Goal: Task Accomplishment & Management: Manage account settings

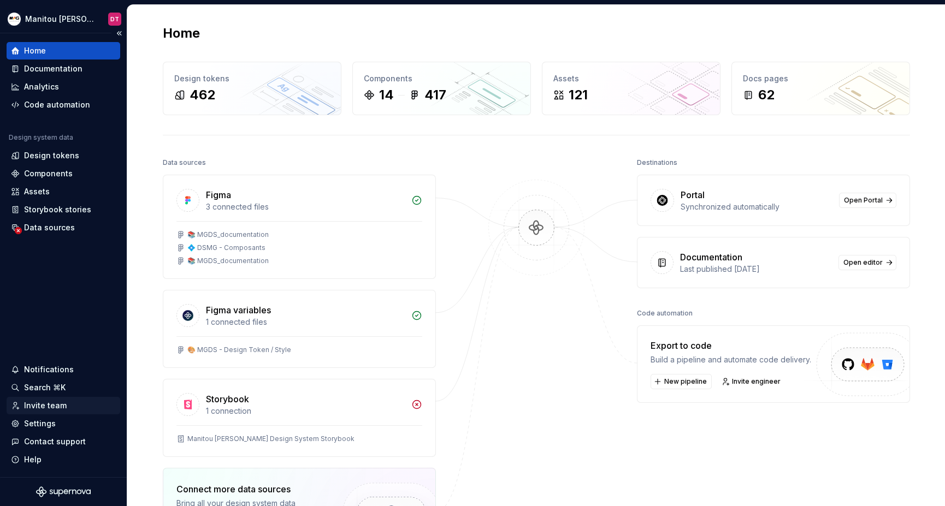
click at [44, 404] on div "Invite team" at bounding box center [45, 405] width 43 height 11
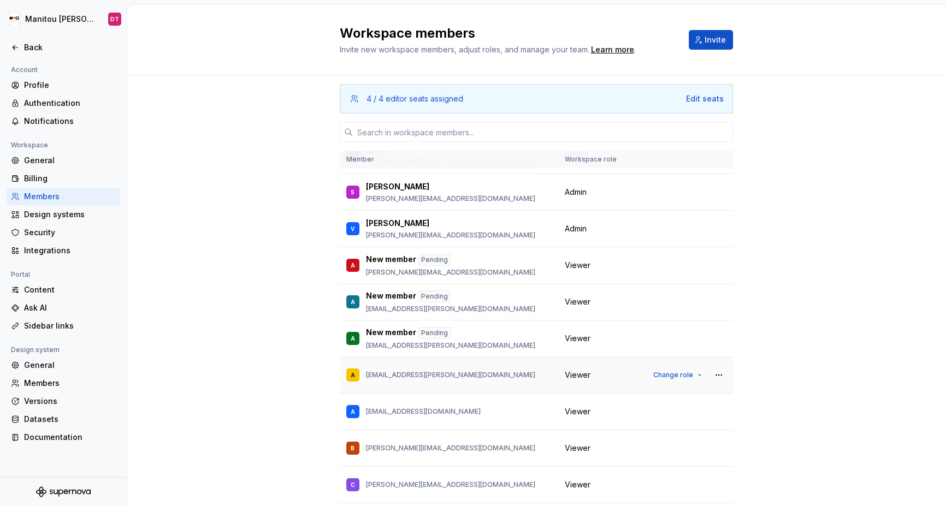
scroll to position [752, 0]
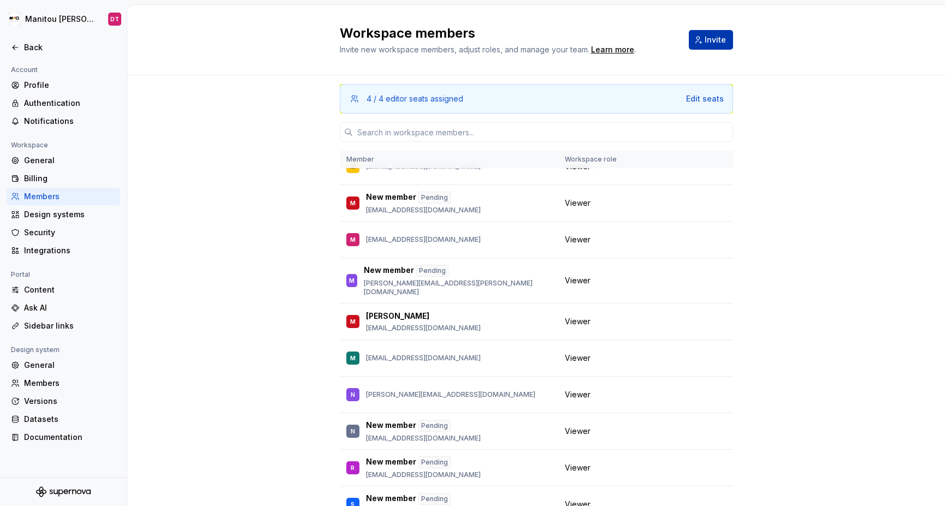
click at [710, 39] on span "Invite" at bounding box center [715, 39] width 21 height 11
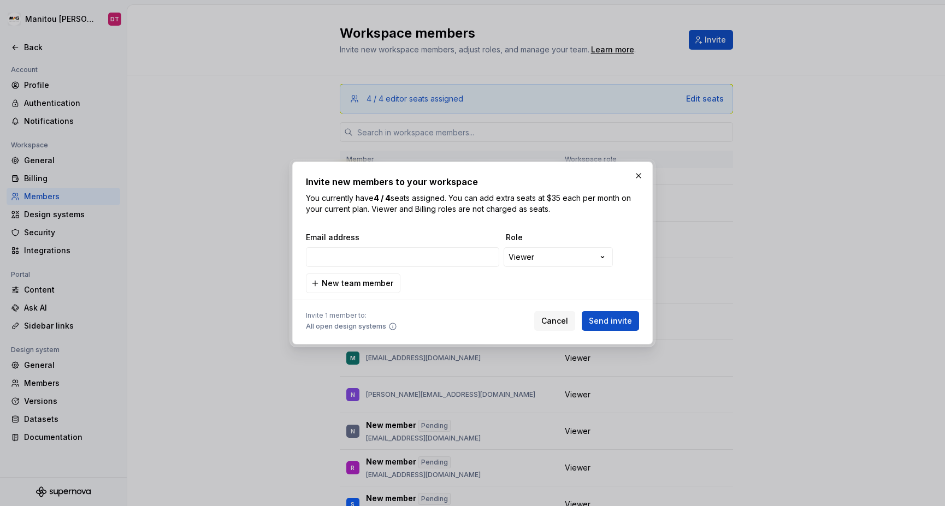
type input "[PERSON_NAME][EMAIL_ADDRESS][DOMAIN_NAME]"
click at [336, 286] on span "New team member" at bounding box center [358, 283] width 72 height 11
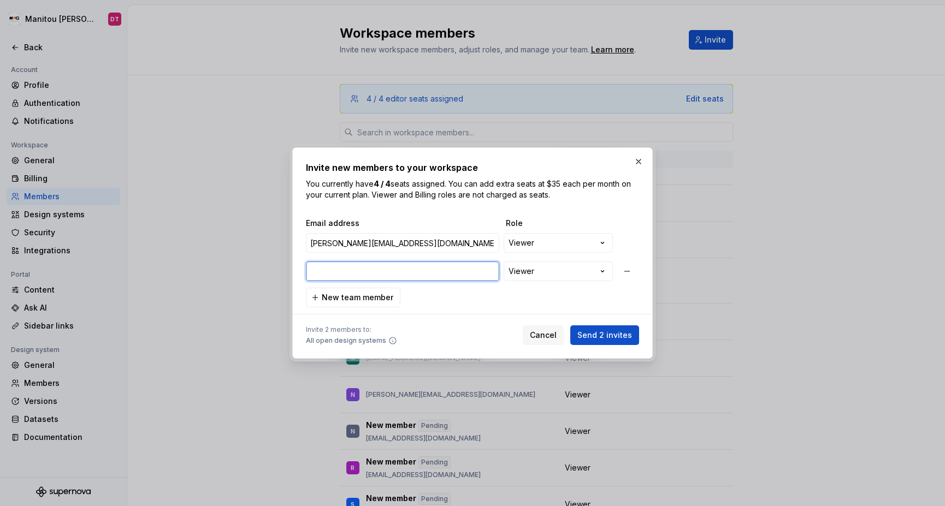
paste input "[EMAIL_ADDRESS][DOMAIN_NAME]"
type input "[EMAIL_ADDRESS][DOMAIN_NAME]"
click at [378, 298] on span "New team member" at bounding box center [358, 297] width 72 height 11
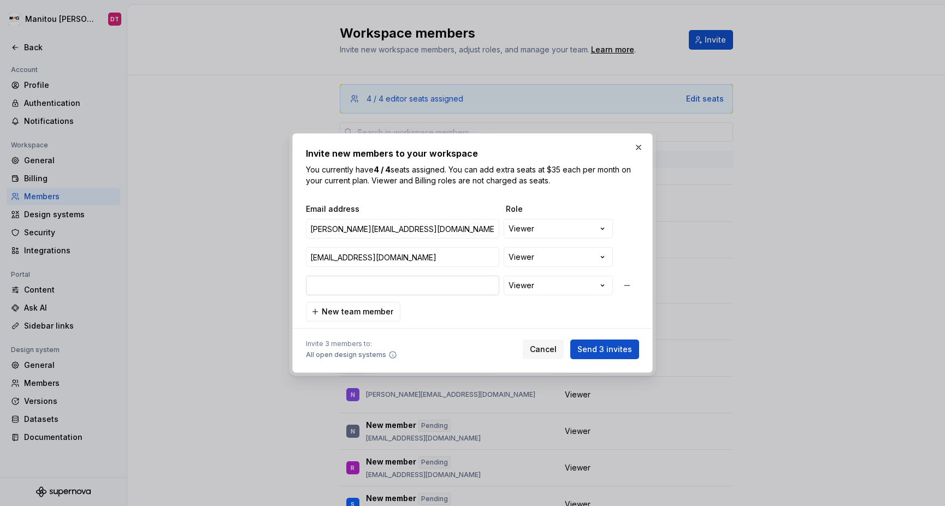
type input "[EMAIL_ADDRESS][PERSON_NAME][DOMAIN_NAME]"
click at [603, 346] on span "Send 3 invites" at bounding box center [604, 349] width 55 height 11
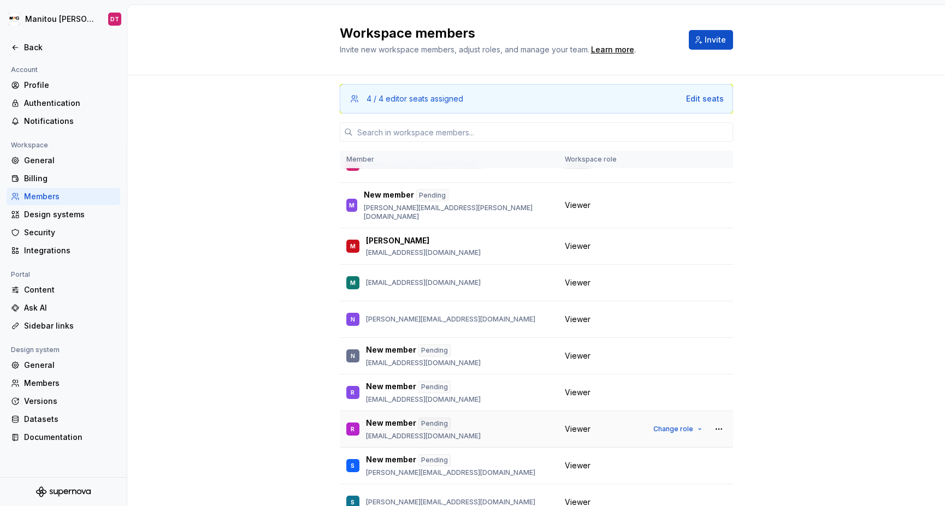
scroll to position [902, 0]
click at [807, 319] on div "4 / 4 editor seats assigned Edit seats Member Workspace role DT DS Team [EMAIL_…" at bounding box center [536, 325] width 818 height 501
click at [797, 319] on div "4 / 4 editor seats assigned Edit seats Member Workspace role DT DS Team [EMAIL_…" at bounding box center [536, 325] width 818 height 501
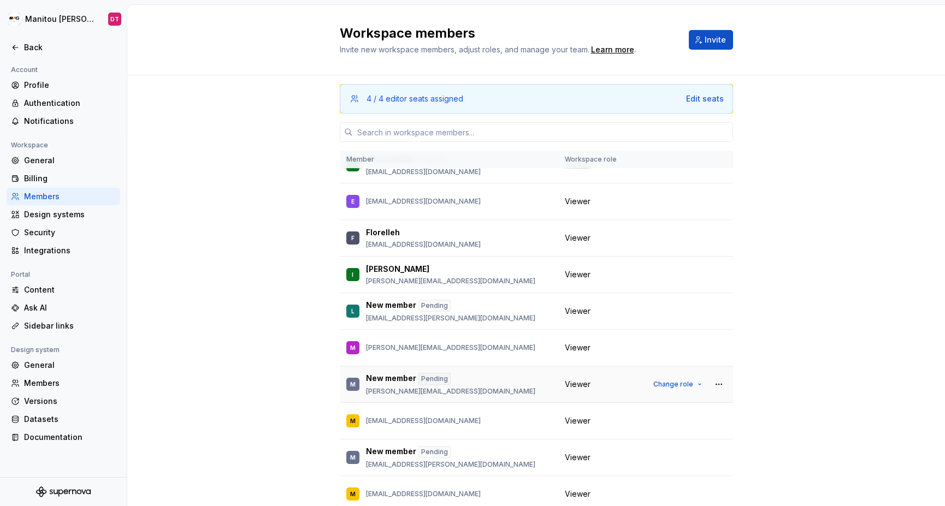
scroll to position [522, 0]
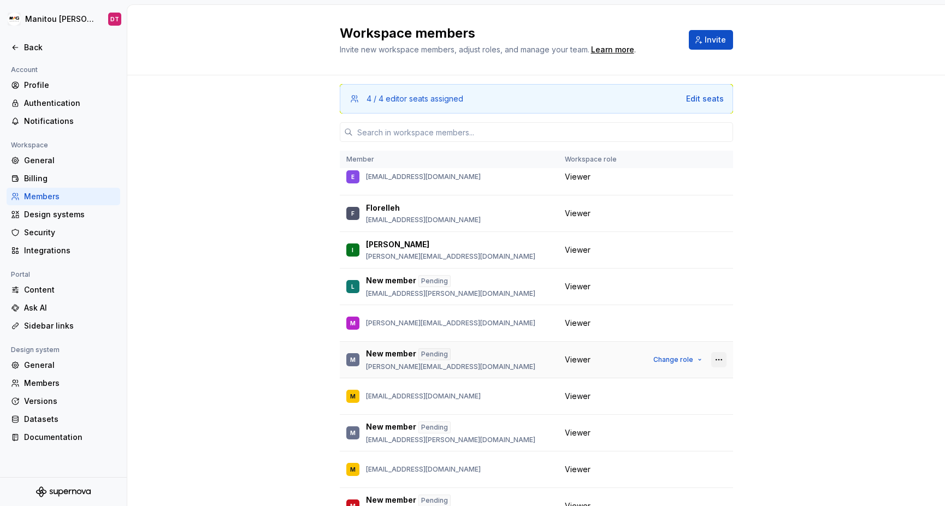
click at [719, 352] on button "button" at bounding box center [718, 359] width 15 height 15
click at [702, 395] on div "Remove from workspace" at bounding box center [661, 398] width 115 height 11
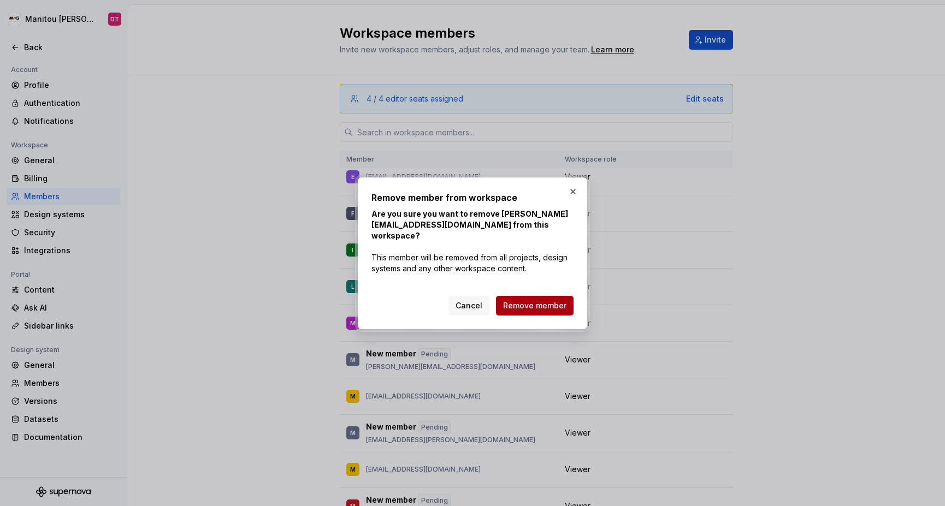
click at [555, 305] on span "Remove member" at bounding box center [534, 305] width 63 height 11
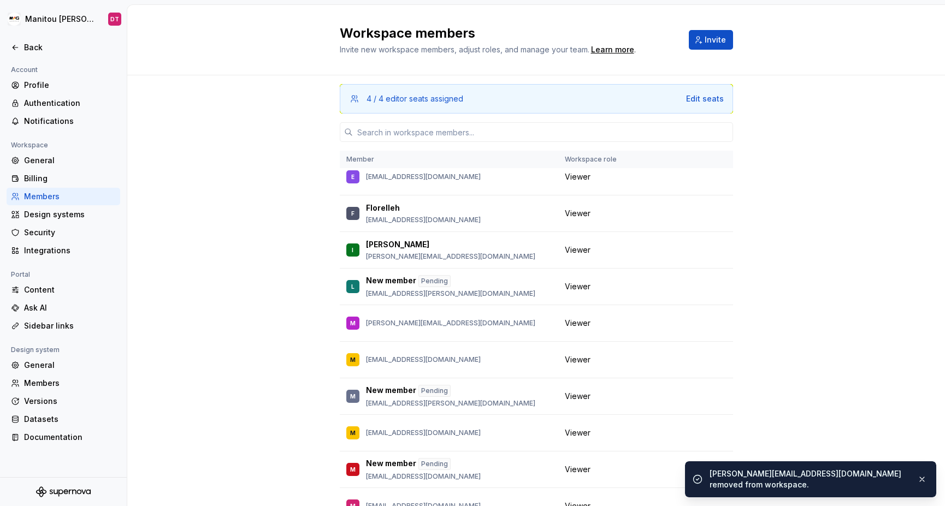
click at [751, 327] on div "4 / 4 editor seats assigned Edit seats Member Workspace role DT DS Team [EMAIL_…" at bounding box center [536, 325] width 818 height 501
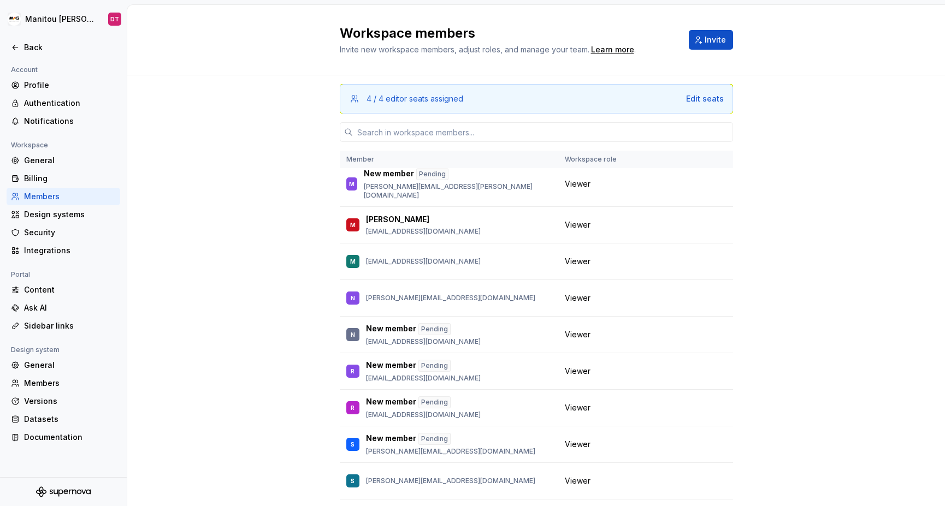
scroll to position [934, 0]
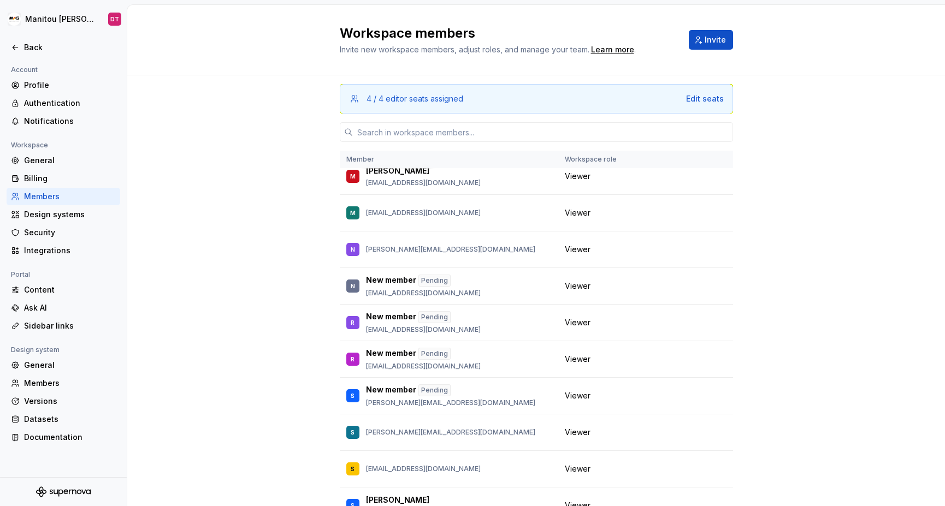
click at [820, 150] on div "4 / 4 editor seats assigned Edit seats Member Workspace role DT DS Team [EMAIL_…" at bounding box center [536, 325] width 818 height 501
